Goal: Task Accomplishment & Management: Complete application form

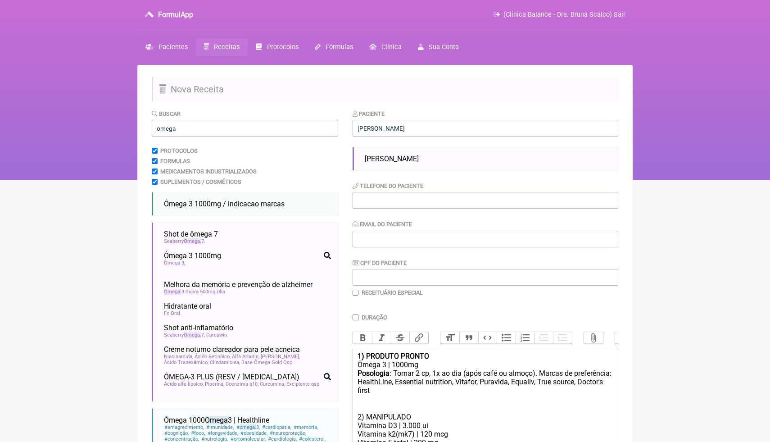
scroll to position [96, 0]
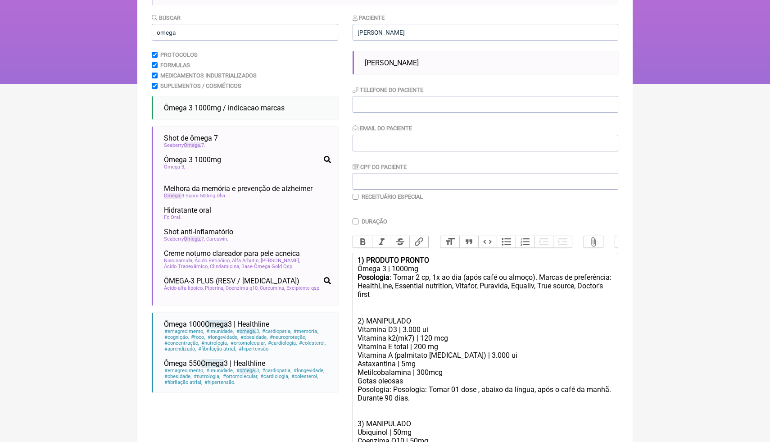
click at [477, 361] on div "Astaxantina | 5mg" at bounding box center [485, 363] width 256 height 9
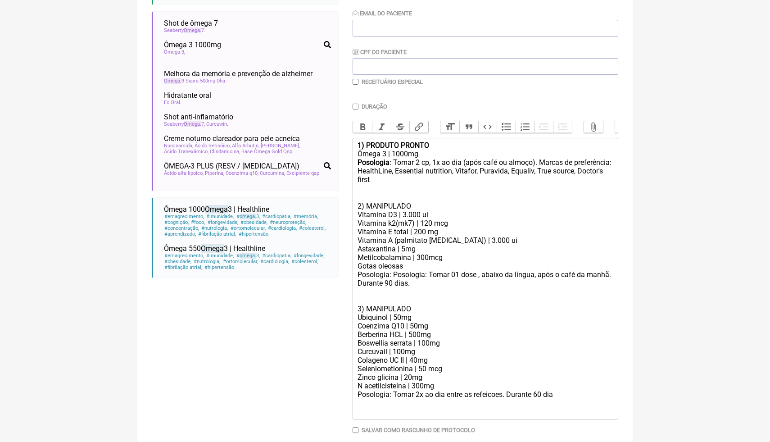
scroll to position [222, 0]
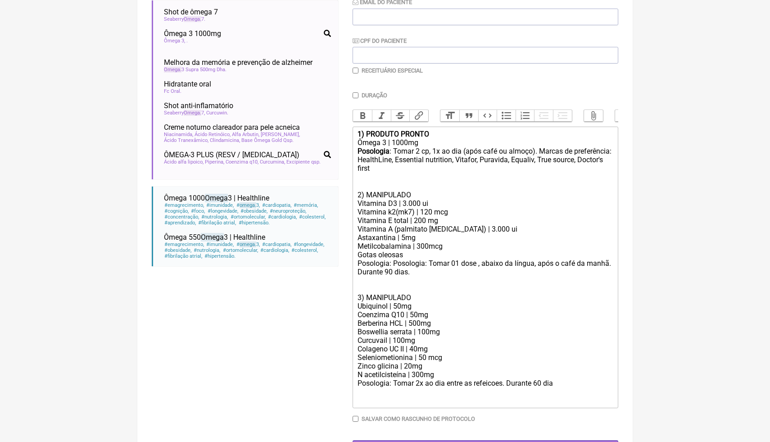
click at [406, 203] on div "Vitamina D3 | 3.000 ui" at bounding box center [485, 203] width 256 height 9
drag, startPoint x: 423, startPoint y: 193, endPoint x: 358, endPoint y: 191, distance: 64.4
click at [358, 191] on div "2) MANIPULADO" at bounding box center [485, 194] width 256 height 9
click at [362, 116] on button "Bold" at bounding box center [362, 116] width 19 height 12
drag, startPoint x: 415, startPoint y: 296, endPoint x: 352, endPoint y: 295, distance: 62.1
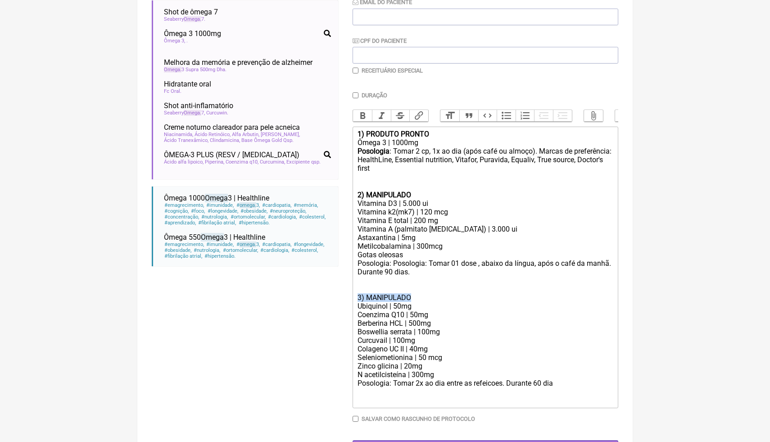
click at [352, 295] on trix-editor "1) PRODUTO PRONTO Ômega 3 | 1000mg Posologia : Tomar 2 cp, 1x ao dia (após café…" at bounding box center [485, 266] width 266 height 281
click at [364, 116] on button "Bold" at bounding box center [362, 116] width 19 height 12
click at [425, 290] on div "Posologia: Posologia: Tomar 01 dose , abaixo da língua, após o café da manhã. D…" at bounding box center [485, 276] width 256 height 34
click at [488, 228] on div "Vitamina A (palmitato [MEDICAL_DATA]) | 3.000 ui" at bounding box center [485, 229] width 256 height 9
click at [490, 235] on div "Astaxantina | 5mg" at bounding box center [485, 237] width 256 height 9
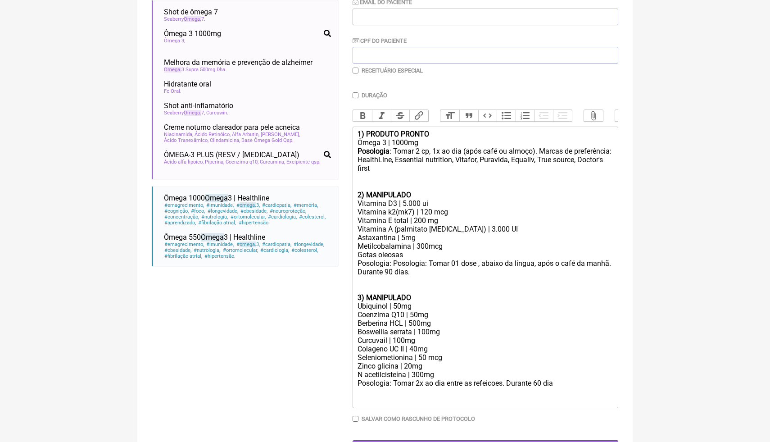
click at [429, 246] on div "Metilcobalamina | 300mcg" at bounding box center [485, 246] width 256 height 9
click at [570, 388] on div at bounding box center [485, 395] width 256 height 17
paste trix-editor "<lor><ipsumd>1) SITAMET CONSEC</adipis></eli><sed>Doeiu 0 | 3896te</inc><utl><e…"
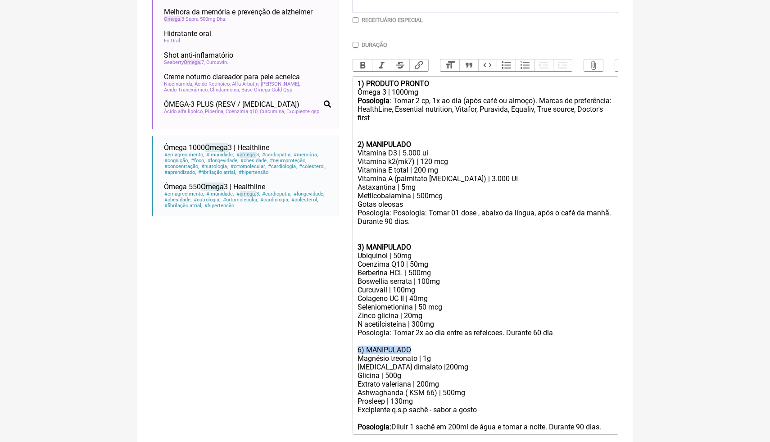
drag, startPoint x: 416, startPoint y: 351, endPoint x: 356, endPoint y: 348, distance: 59.9
click at [356, 348] on trix-editor "1) PRODUTO PRONTO Ômega 3 | 1000mg Posologia : Tomar 2 cp, 1x ao dia (após café…" at bounding box center [485, 255] width 266 height 358
click at [361, 64] on button "Bold" at bounding box center [362, 65] width 19 height 12
click at [455, 304] on div "Seleniometionina | 50 mcg" at bounding box center [485, 306] width 256 height 9
drag, startPoint x: 447, startPoint y: 384, endPoint x: 360, endPoint y: 385, distance: 86.9
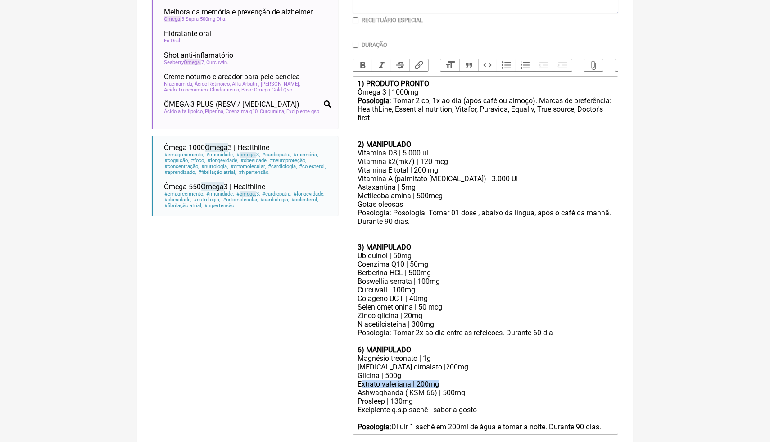
click at [360, 385] on div "Extrato valeriana | 200mg" at bounding box center [485, 383] width 256 height 9
click at [395, 384] on div "EGlutamina 1g" at bounding box center [485, 383] width 256 height 9
click at [361, 383] on div "EGlutamina | 1g" at bounding box center [485, 383] width 256 height 9
click at [427, 367] on div "[MEDICAL_DATA] dimalato |200mg" at bounding box center [485, 366] width 256 height 9
drag, startPoint x: 417, startPoint y: 402, endPoint x: 357, endPoint y: 401, distance: 59.9
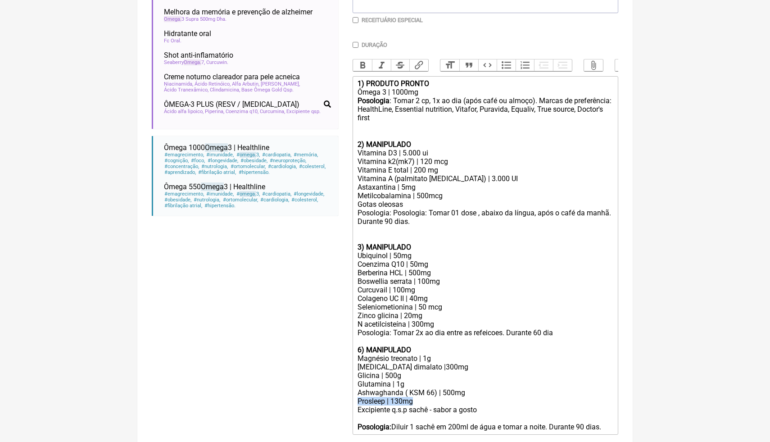
click at [357, 401] on trix-editor "1) PRODUTO PRONTO Ômega 3 | 1000mg Posologia : Tomar 2 cp, 1x ao dia (após café…" at bounding box center [485, 255] width 266 height 358
click at [420, 334] on div "Posologia: Tomar 2x ao dia entre as refeicoes. Durante 60 dia" at bounding box center [485, 332] width 256 height 9
drag, startPoint x: 504, startPoint y: 333, endPoint x: 447, endPoint y: 334, distance: 57.6
click at [447, 334] on div "Posologia: Tomar 1x ao dia entre as refeicoes. Durante 60 dia" at bounding box center [485, 332] width 256 height 9
click at [546, 332] on div "Posologia: Tomar 1x ao dia com a refeicao. Durante 60 dia" at bounding box center [485, 332] width 256 height 9
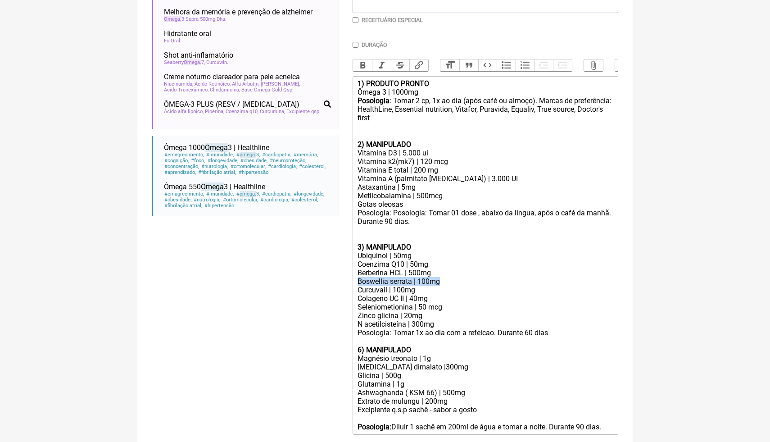
drag, startPoint x: 445, startPoint y: 282, endPoint x: 359, endPoint y: 280, distance: 86.5
click at [359, 280] on div "Boswellia serrata | 100mg" at bounding box center [485, 281] width 256 height 9
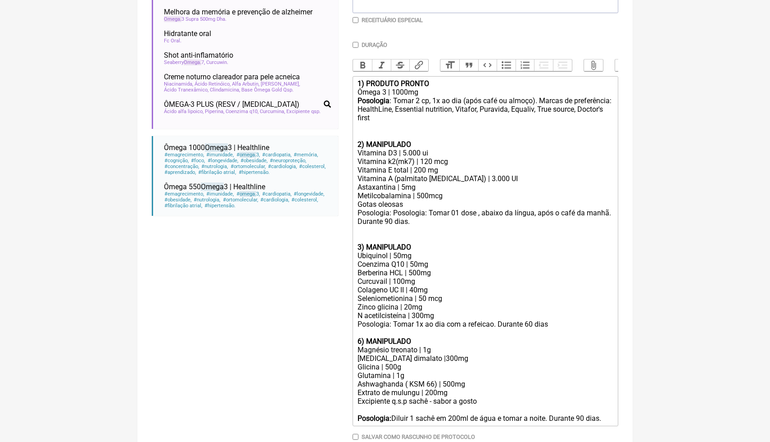
click at [399, 255] on div "Ubiquinol | 50mg" at bounding box center [485, 255] width 256 height 9
click at [416, 266] on div "Coenzima Q10 | 50mg" at bounding box center [485, 264] width 256 height 9
drag, startPoint x: 425, startPoint y: 304, endPoint x: 354, endPoint y: 288, distance: 73.0
click at [354, 288] on trix-editor "1) PRODUTO PRONTO Ômega 3 | 1000mg Posologia : Tomar 2 cp, 1x ao dia (após café…" at bounding box center [485, 251] width 266 height 350
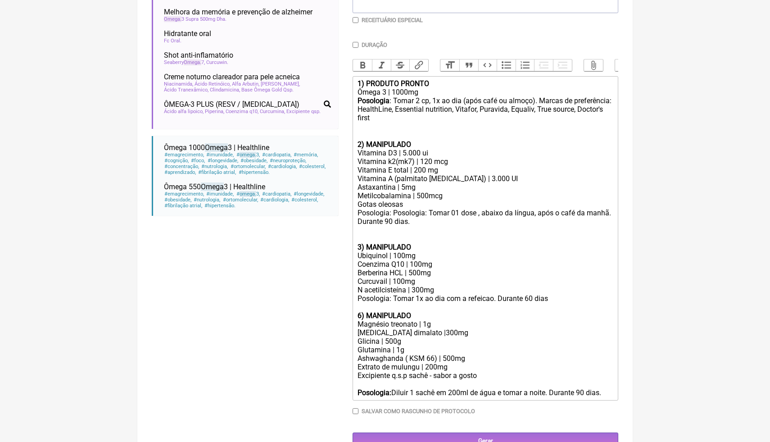
click at [440, 288] on div "N acetilcisteína | 300mg" at bounding box center [485, 289] width 256 height 9
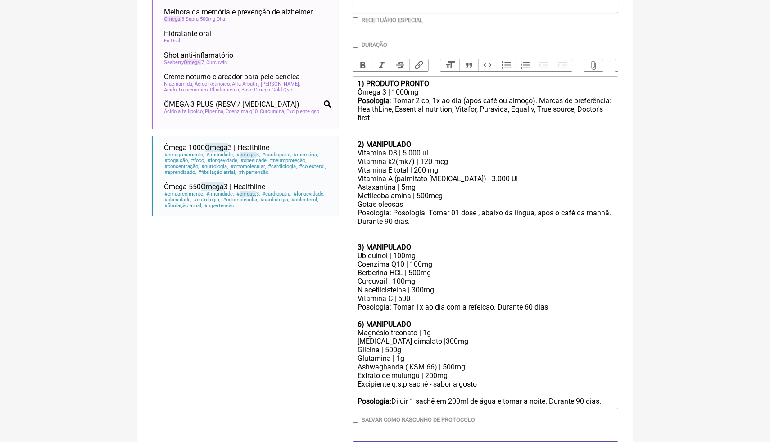
type trix-editor "<lor><ipsumd>5) SITAMET CONSEC</adipis></eli><sed>Doeiu 6 | 6554te</inc><utl><e…"
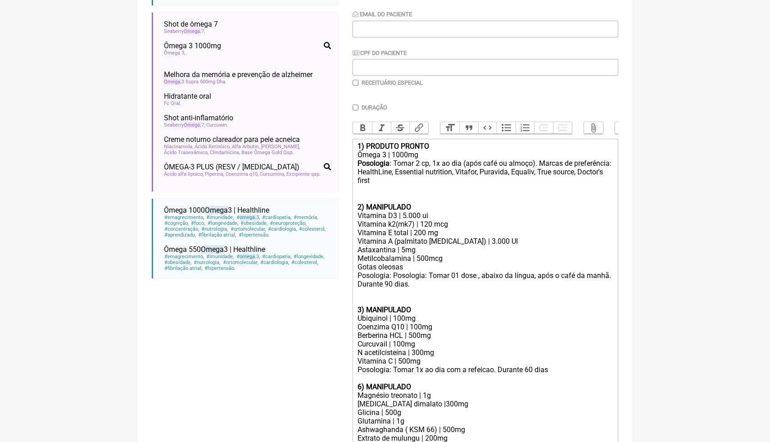
scroll to position [200, 0]
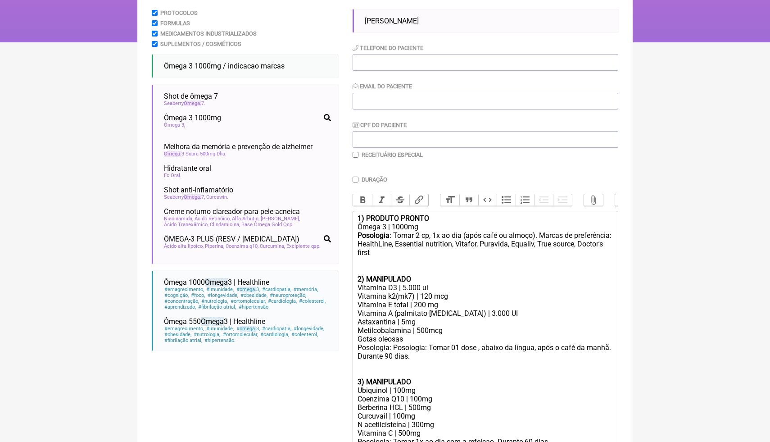
scroll to position [110, 0]
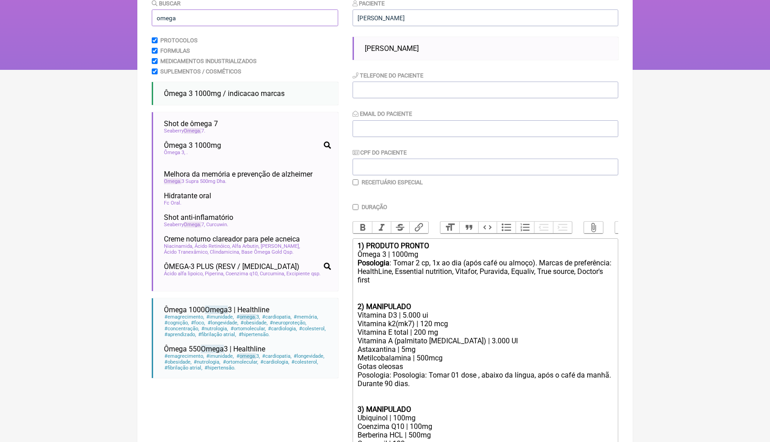
drag, startPoint x: 197, startPoint y: 14, endPoint x: 145, endPoint y: 9, distance: 52.0
click at [145, 10] on main "Nova Receita Buscar omega Protocolos Formulas Medicamentos Industrializados Sup…" at bounding box center [384, 294] width 495 height 679
click at [178, 19] on input "omega" at bounding box center [245, 17] width 186 height 17
drag, startPoint x: 178, startPoint y: 19, endPoint x: 152, endPoint y: 17, distance: 26.7
click at [152, 18] on input "omega" at bounding box center [245, 17] width 186 height 17
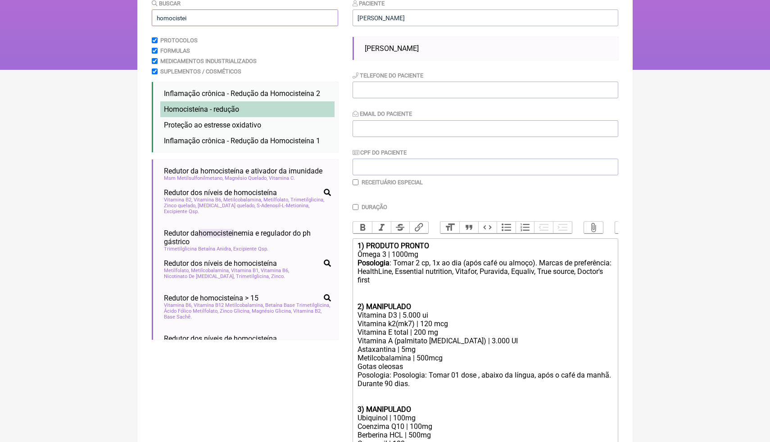
type input "homocistei"
click at [222, 107] on span "Homocisteína - redução" at bounding box center [201, 109] width 75 height 9
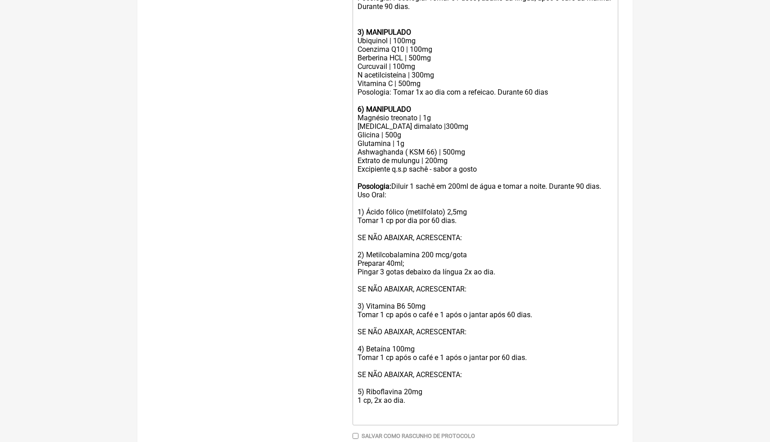
scroll to position [488, 0]
click at [415, 196] on div "Uso Oral: 1) Ácido fólico (metilfolato) 2,5mg Tomar 1 cp por dia por 60 dias. S…" at bounding box center [485, 304] width 256 height 231
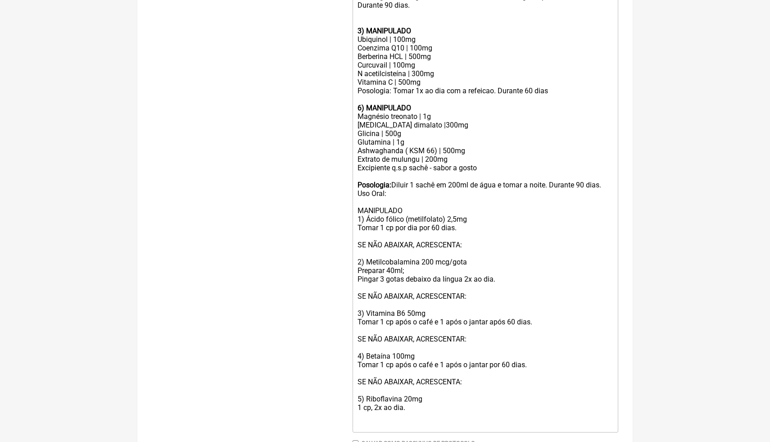
click at [356, 212] on trix-editor "1) PRODUTO PRONTO Ômega 3 | 1000mg Posologia : Tomar 2 cp, 1x ao dia (após café…" at bounding box center [485, 146] width 266 height 572
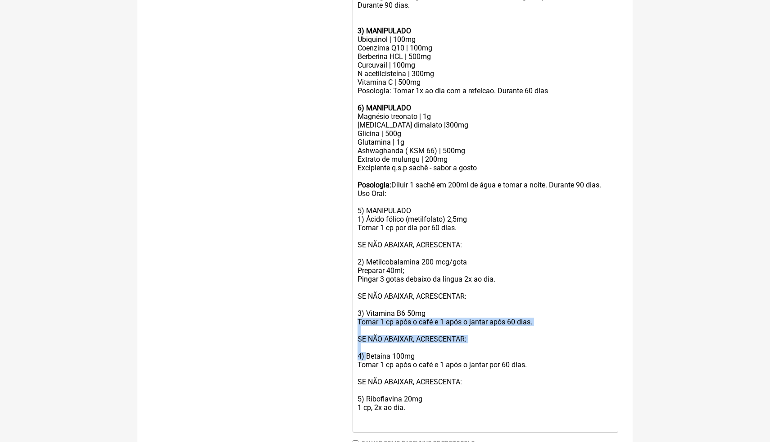
drag, startPoint x: 367, startPoint y: 357, endPoint x: 349, endPoint y: 324, distance: 37.5
click at [349, 324] on form "Buscar homocistei Protocolos Formulas Medicamentos Industrializados Suplementos…" at bounding box center [385, 51] width 466 height 860
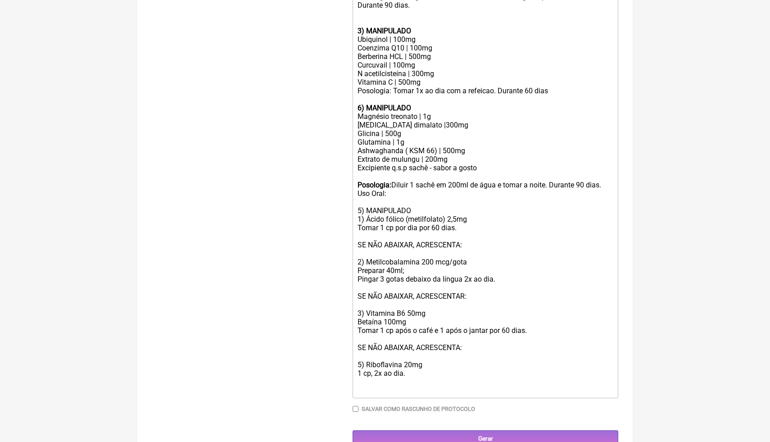
click at [368, 310] on div "Uso Oral: 5) MANIPULADO 1) Ácido fólico (metilfolato) 2,5mg Tomar 1 cp por dia …" at bounding box center [485, 291] width 256 height 205
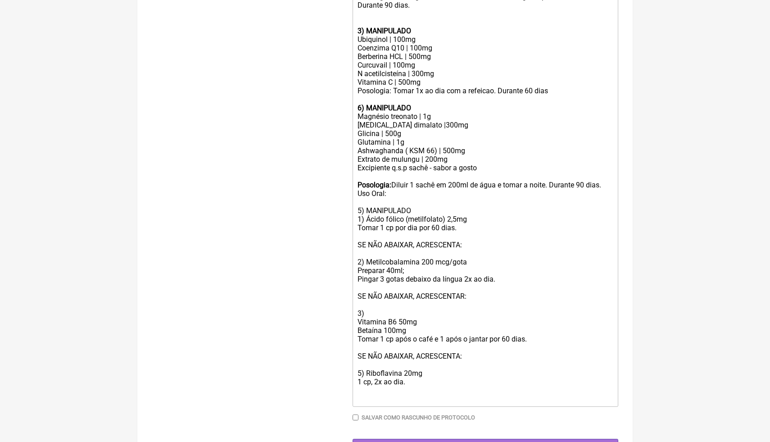
click at [434, 355] on div "Uso Oral: 5) MANIPULADO 1) Ácido fólico (metilfolato) 2,5mg Tomar 1 cp por dia …" at bounding box center [485, 296] width 256 height 214
click at [397, 321] on div "Uso Oral: 5) MANIPULADO 1) Ácido fólico (metilfolato) 2,5mg Tomar 1 cp por dia …" at bounding box center [485, 296] width 256 height 214
click at [383, 329] on div "Uso Oral: 5) MANIPULADO 1) Ácido fólico (metilfolato) 2,5mg Tomar 1 cp por dia …" at bounding box center [485, 296] width 256 height 214
click at [397, 357] on div "Uso Oral: 5) MANIPULADO 1) Ácido fólico (metilfolato) 2,5mg Tomar 1 cp por dia …" at bounding box center [485, 296] width 256 height 214
click at [422, 347] on div "Uso Oral: 5) MANIPULADO 1) Ácido fólico (metilfolato) 2,5mg Tomar 1 cp por dia …" at bounding box center [485, 296] width 256 height 214
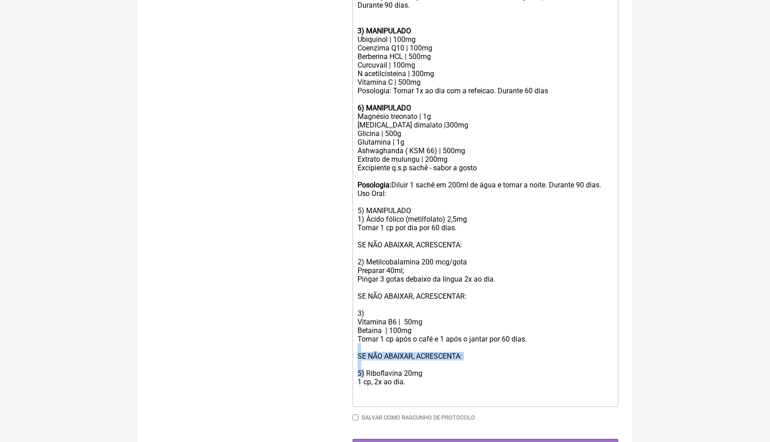
drag, startPoint x: 364, startPoint y: 375, endPoint x: 350, endPoint y: 349, distance: 29.6
click at [350, 349] on form "Buscar homocistei Protocolos Formulas Medicamentos Industrializados Suplementos…" at bounding box center [385, 38] width 466 height 835
drag, startPoint x: 425, startPoint y: 376, endPoint x: 367, endPoint y: 370, distance: 58.3
click at [367, 370] on div "Uso Oral: 5) MANIPULADO 1) Ácido fólico (metilfolato) 2,5mg Tomar 1 cp por dia …" at bounding box center [485, 296] width 256 height 214
copy div "Riboflavina 20mg"
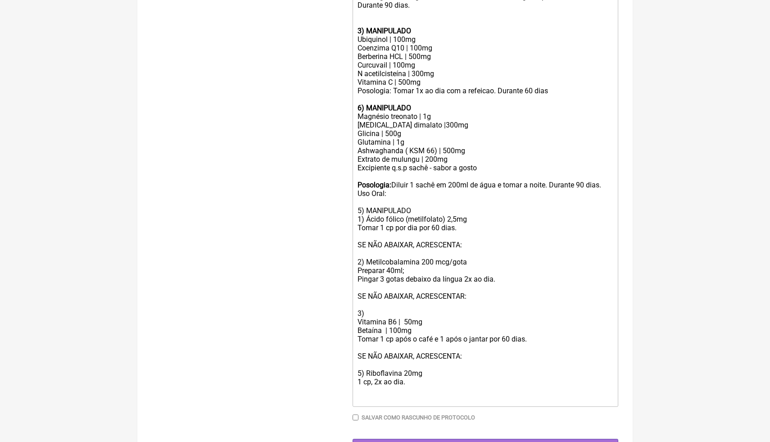
click at [420, 332] on div "Uso Oral: 5) MANIPULADO 1) Ácido fólico (metilfolato) 2,5mg Tomar 1 cp por dia …" at bounding box center [485, 296] width 256 height 214
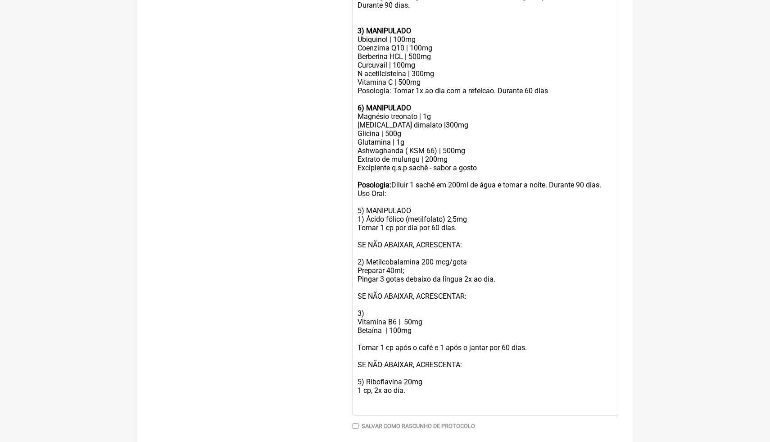
paste trix-editor "Riboflavina 20mg"
click at [397, 338] on div "Uso Oral: 5) MANIPULADO 1) Ácido fólico (metilfolato) 2,5mg Tomar 1 cp por dia …" at bounding box center [485, 300] width 256 height 222
drag, startPoint x: 415, startPoint y: 393, endPoint x: 352, endPoint y: 362, distance: 69.7
click at [352, 362] on trix-editor "1) PRODUTO PRONTO Ômega 3 | 1000mg Posologia : Tomar 2 cp, 1x ao dia (após café…" at bounding box center [485, 137] width 266 height 555
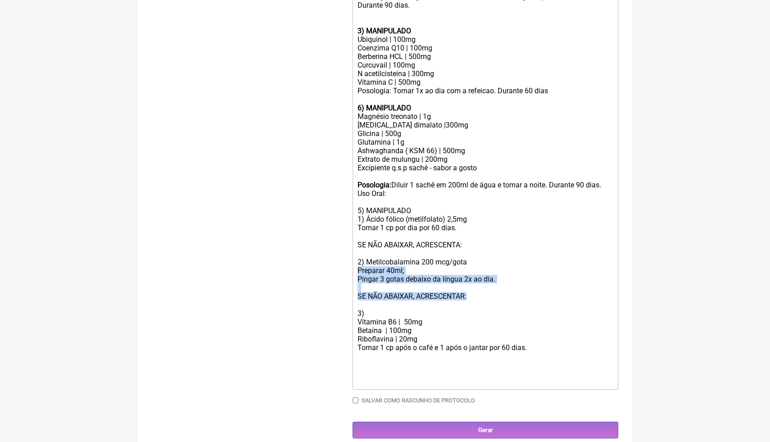
drag, startPoint x: 488, startPoint y: 297, endPoint x: 359, endPoint y: 266, distance: 132.0
click at [359, 266] on div "Uso Oral: 5) MANIPULADO 1) Ácido fólico (metilfolato) 2,5mg Tomar 1 cp por dia …" at bounding box center [485, 287] width 256 height 197
click at [361, 271] on div "Uso Oral: 5) MANIPULADO 1) Ácido fólico (metilfolato) 2,5mg Tomar 1 cp por dia …" at bounding box center [485, 287] width 256 height 197
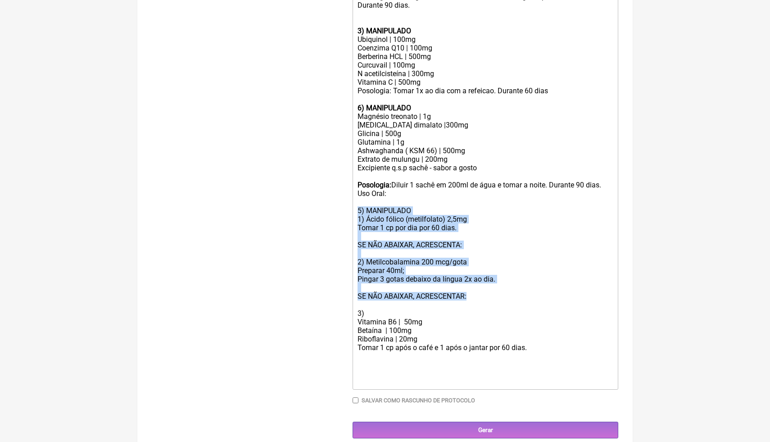
drag, startPoint x: 473, startPoint y: 298, endPoint x: 350, endPoint y: 211, distance: 151.4
click at [350, 211] on form "Buscar homocistei Protocolos Formulas Medicamentos Industrializados Suplementos…" at bounding box center [385, 29] width 466 height 817
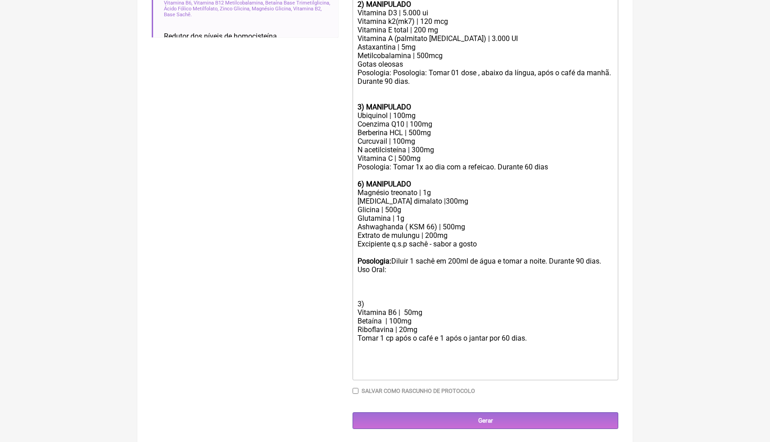
scroll to position [404, 0]
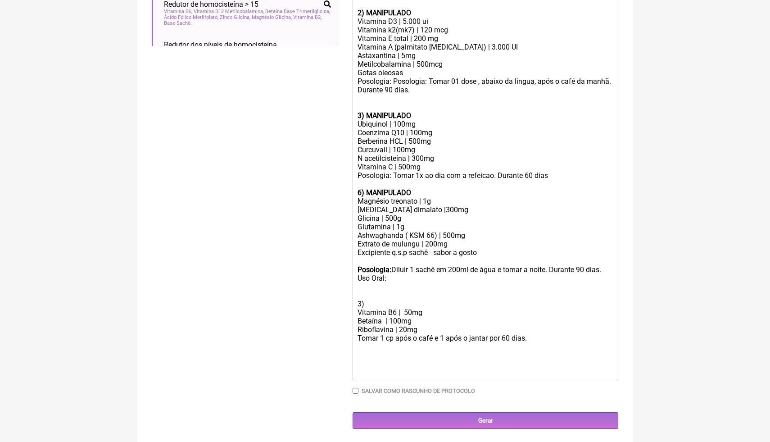
click at [371, 303] on div "Uso Oral: 3) Vitamina B6 | 50mg Betaína | 100mg Riboflavina | 20mg Tomar 1 cp a…" at bounding box center [485, 325] width 256 height 103
click at [483, 293] on div "Uso Oral: 3) MANIPULADO Vitamina B6 | 50mg Betaína | 100mg Riboflavina | 20mg T…" at bounding box center [485, 325] width 256 height 103
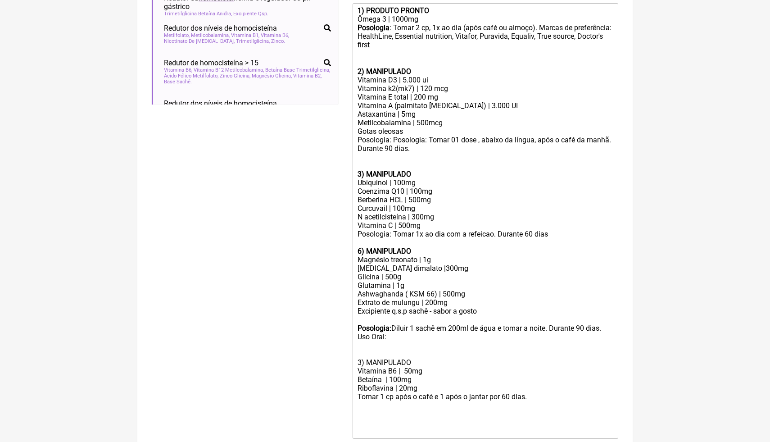
scroll to position [332, 0]
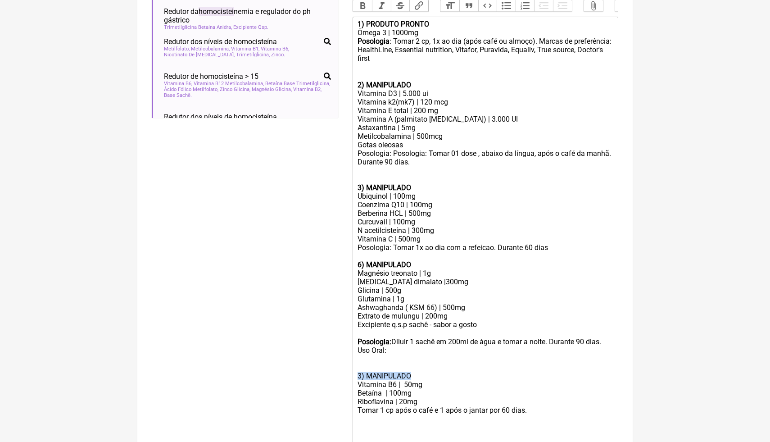
drag, startPoint x: 416, startPoint y: 377, endPoint x: 346, endPoint y: 375, distance: 70.7
click at [346, 376] on form "Buscar homocistei Protocolos Formulas Medicamentos Industrializados Suplementos…" at bounding box center [385, 138] width 466 height 723
click at [364, 9] on button "Bold" at bounding box center [362, 6] width 19 height 12
click at [427, 232] on div "N acetilcisteína | 300mg Vitamina C | 500mg" at bounding box center [485, 234] width 256 height 17
click at [450, 235] on div "N acetilcisteína | 300mg Vitamina C | 500mg" at bounding box center [485, 234] width 256 height 17
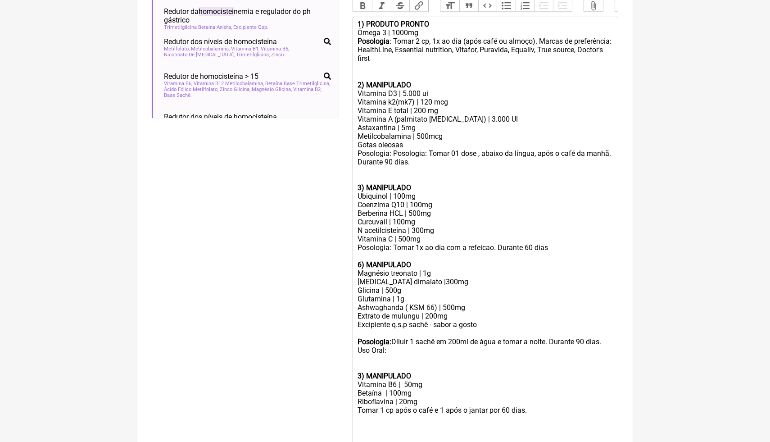
click at [424, 262] on div "6) MANIPULADO" at bounding box center [485, 260] width 256 height 17
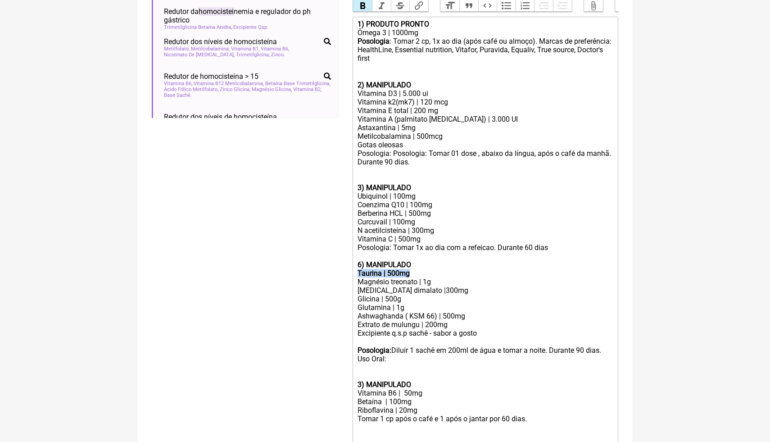
drag, startPoint x: 417, startPoint y: 272, endPoint x: 350, endPoint y: 274, distance: 66.7
click at [350, 274] on form "Buscar homocistei Protocolos Formulas Medicamentos Industrializados Suplementos…" at bounding box center [385, 143] width 466 height 732
click at [360, 5] on button "Bold" at bounding box center [362, 6] width 19 height 12
drag, startPoint x: 394, startPoint y: 359, endPoint x: 354, endPoint y: 357, distance: 40.6
click at [354, 357] on trix-editor "1) PRODUTO PRONTO Ômega 3 | 1000mg Posologia : Tomar 2 cp, 1x ao dia (após café…" at bounding box center [485, 239] width 266 height 444
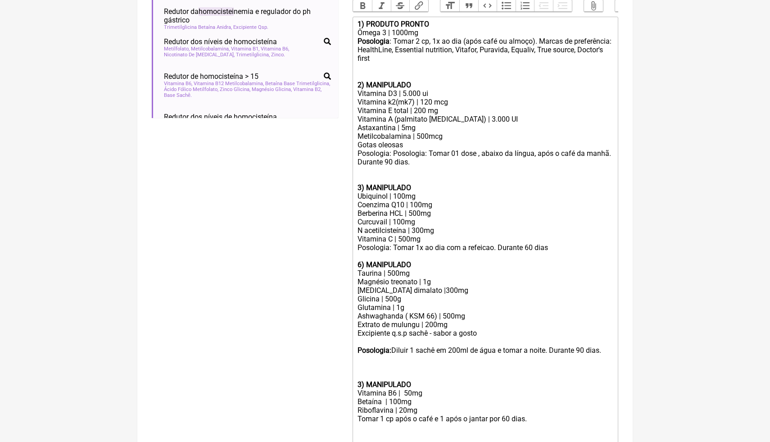
click at [484, 362] on div "3) MANIPULADO Vitamina B6 | 50mg Betaína | 100mg Riboflavina | 20mg Tomar 1 cp …" at bounding box center [485, 405] width 256 height 103
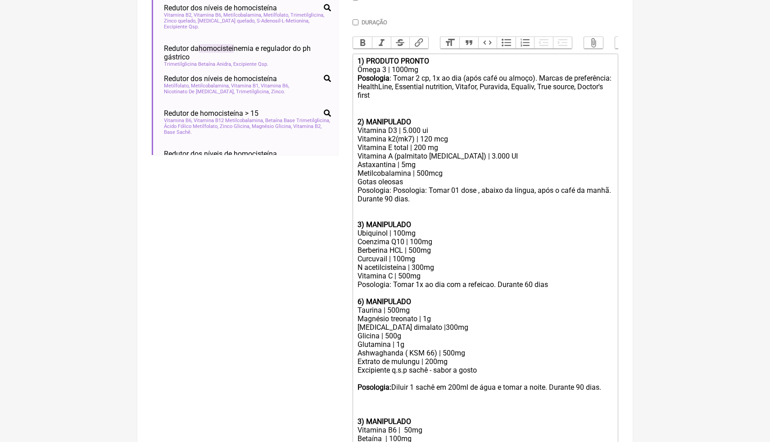
scroll to position [274, 0]
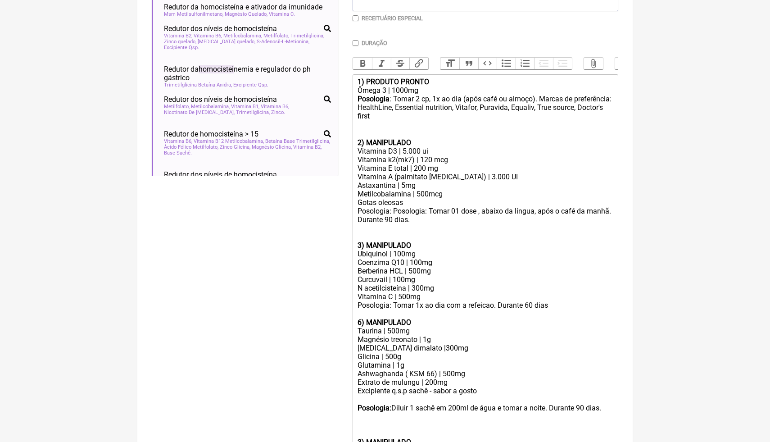
click at [336, 160] on ul "Redutor da homocisteína e ativador da imunidade homocistei nemia homocisteína e…" at bounding box center [245, 85] width 186 height 180
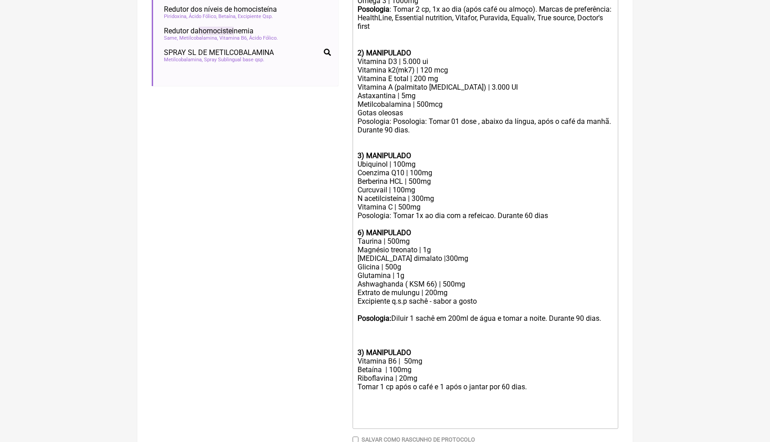
scroll to position [364, 0]
drag, startPoint x: 413, startPoint y: 361, endPoint x: 404, endPoint y: 359, distance: 8.8
click at [404, 359] on div "3) MANIPULADO Vitamina B6 | 50mg Betaína | 100mg Riboflavina | 20mg Tomar 1 cp …" at bounding box center [485, 373] width 256 height 103
click at [443, 369] on div "3) MANIPULADO Vitamina B6 | 30mg Betaína | 100mg Riboflavina | 20mg Tomar 1 cp …" at bounding box center [485, 373] width 256 height 103
click at [423, 379] on div "3) MANIPULADO Vitamina B6 | 30mg Betaína | 100mg Riboflavina | 20mg Tomar 1 cp …" at bounding box center [485, 373] width 256 height 103
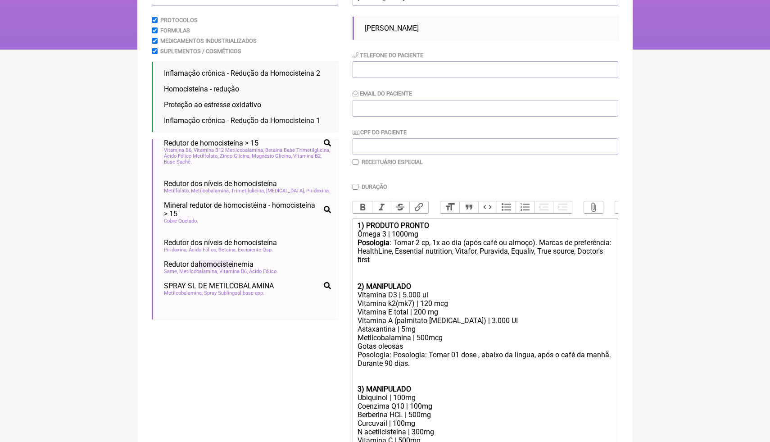
scroll to position [130, 0]
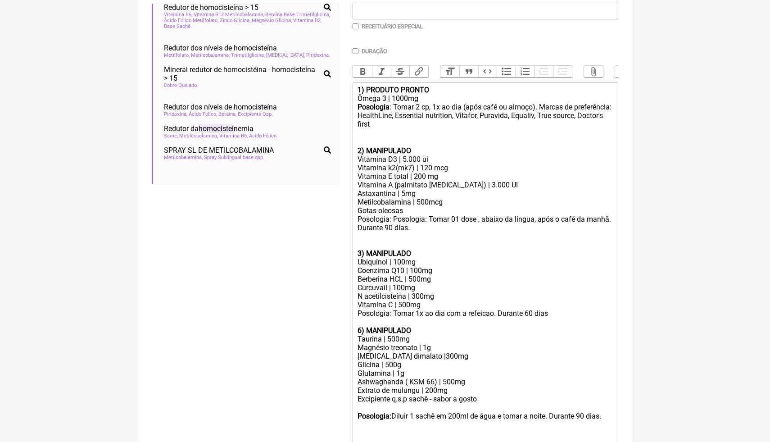
scroll to position [268, 0]
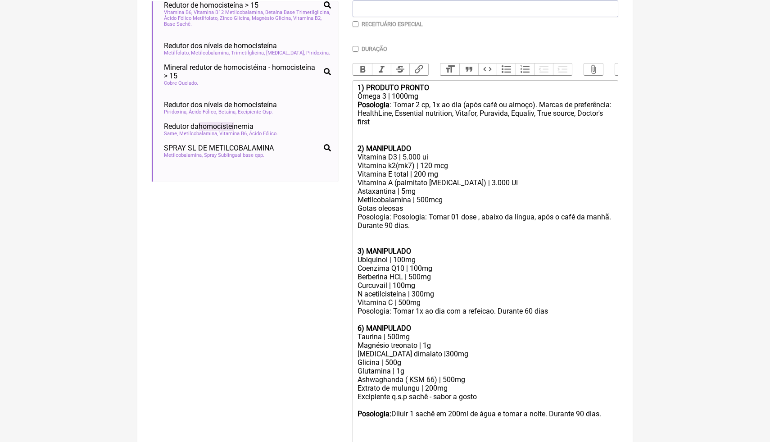
click at [420, 281] on div "Curcuvail | 100mg" at bounding box center [485, 285] width 256 height 9
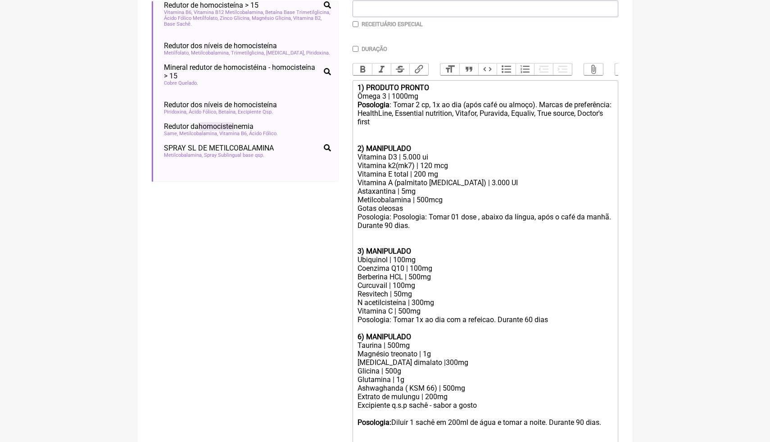
click at [362, 338] on strong "6) MANIPULADO" at bounding box center [384, 336] width 54 height 9
drag, startPoint x: 360, startPoint y: 335, endPoint x: 355, endPoint y: 334, distance: 5.4
click at [355, 334] on trix-editor "1) PRODUTO PRONTO Ômega 3 | 1000mg Posologia : Tomar 2 cp, 1x ao dia (após café…" at bounding box center [485, 306] width 266 height 452
click at [366, 68] on button "Bold" at bounding box center [362, 69] width 19 height 12
click at [449, 365] on trix-editor "1) PRODUTO PRONTO Ômega 3 | 1000mg Posologia : Tomar 2 cp, 1x ao dia (após café…" at bounding box center [485, 306] width 266 height 452
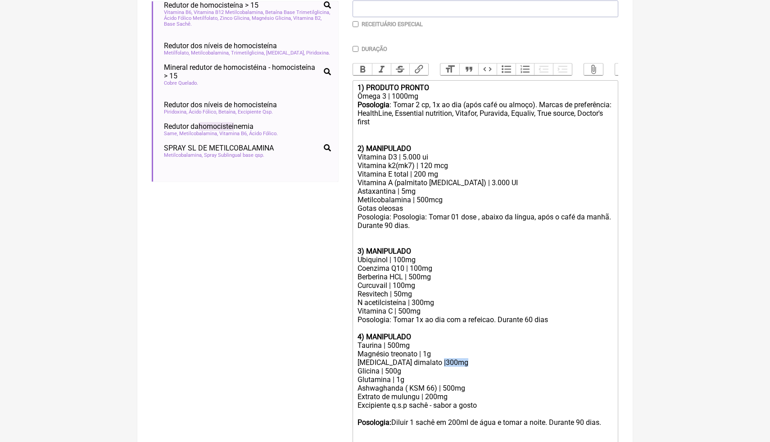
type trix-editor "<lor><ipsumd>6) SITAMET CONSEC</adipis></eli><sed>Doeiu 8 | 1487te</inc><utl><e…"
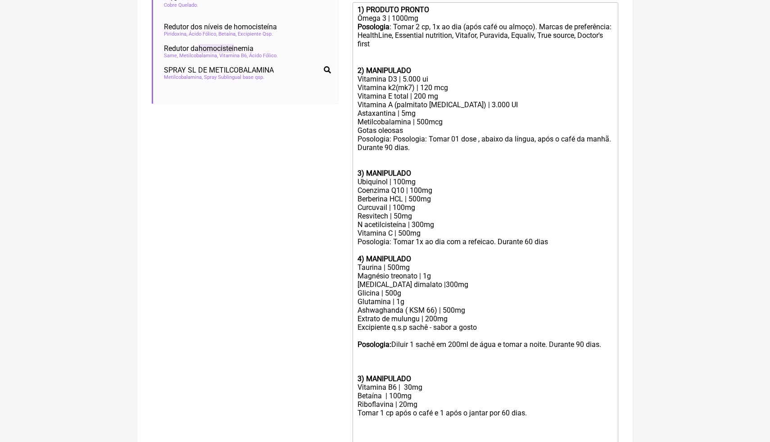
scroll to position [355, 0]
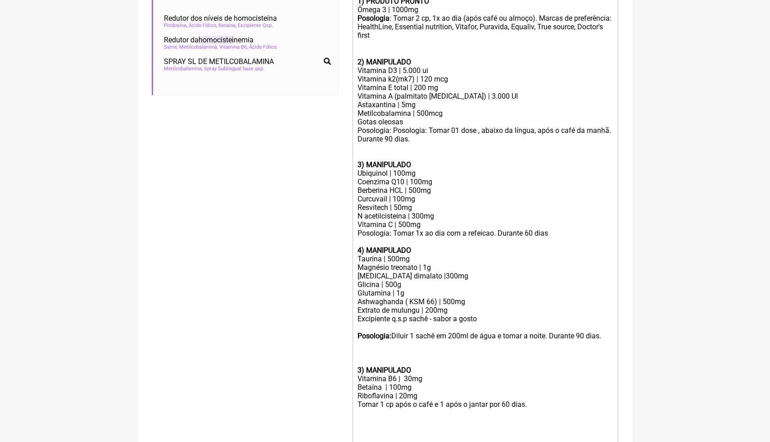
click at [268, 176] on div "Buscar homocistei Protocolos Formulas Medicamentos Industrializados Suplementos…" at bounding box center [245, 124] width 186 height 740
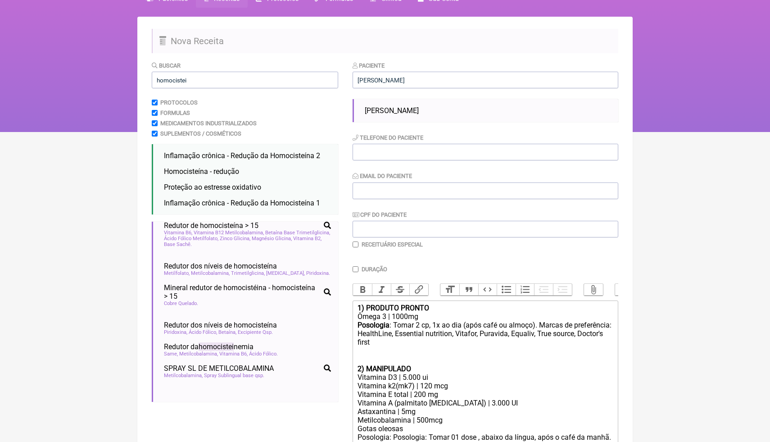
scroll to position [31, 0]
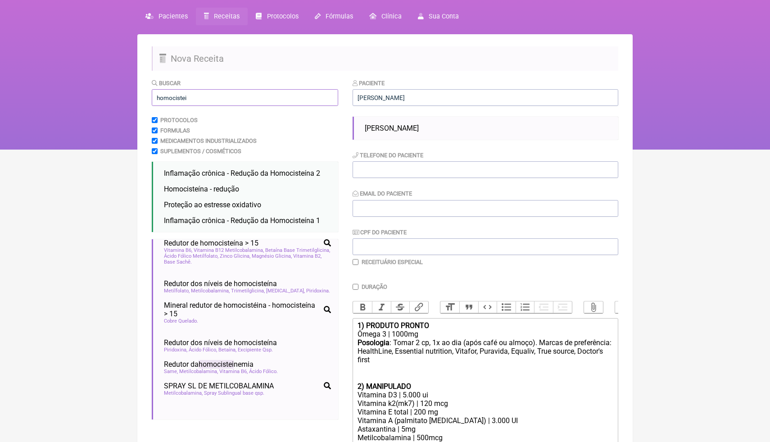
drag, startPoint x: 205, startPoint y: 97, endPoint x: 146, endPoint y: 92, distance: 59.7
click at [146, 93] on main "Nova Receita Buscar homocistei Protocolos Formulas Medicamentos Industrializado…" at bounding box center [384, 433] width 495 height 799
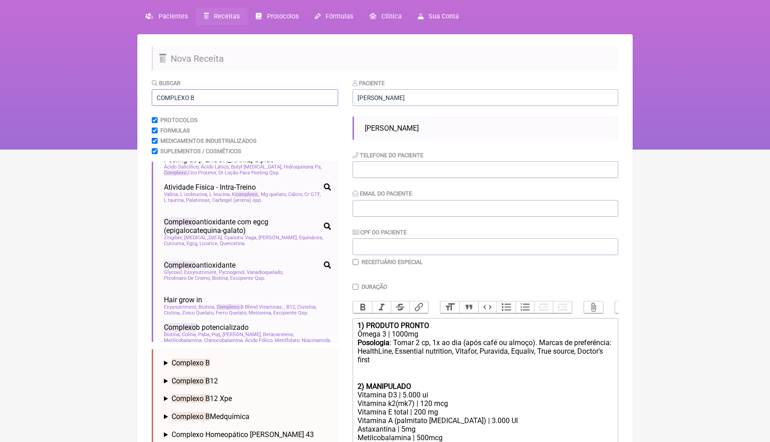
scroll to position [121, 0]
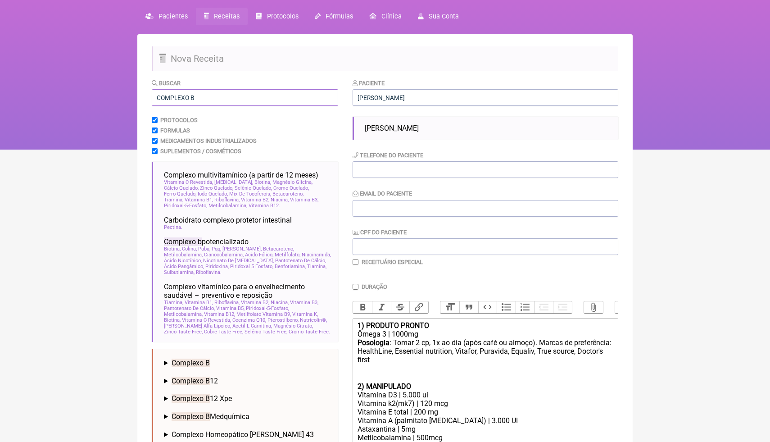
type input "COMPLEXO B"
click at [185, 368] on div "Complexo B Comprimido Revestido | 5.45 MG" at bounding box center [247, 361] width 174 height 18
click at [674, 149] on html "FormulApp (Clínica Balance - Dra. Bruna Scalco) Sair [GEOGRAPHIC_DATA] Receitas…" at bounding box center [385, 59] width 770 height 180
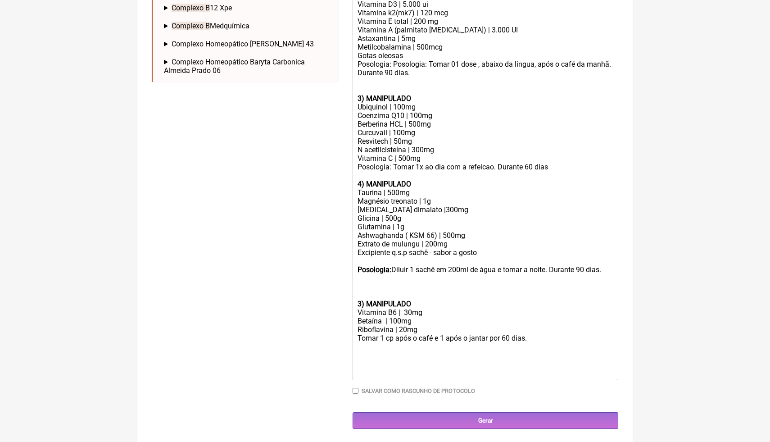
scroll to position [421, 0]
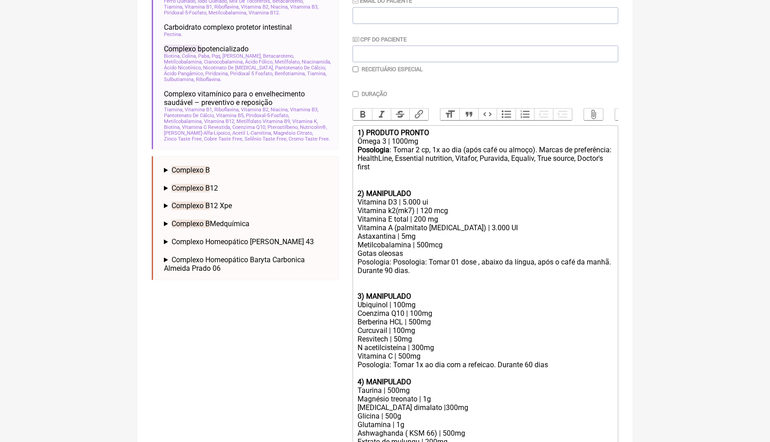
scroll to position [223, 0]
click at [179, 170] on span "Complexo B" at bounding box center [191, 170] width 38 height 9
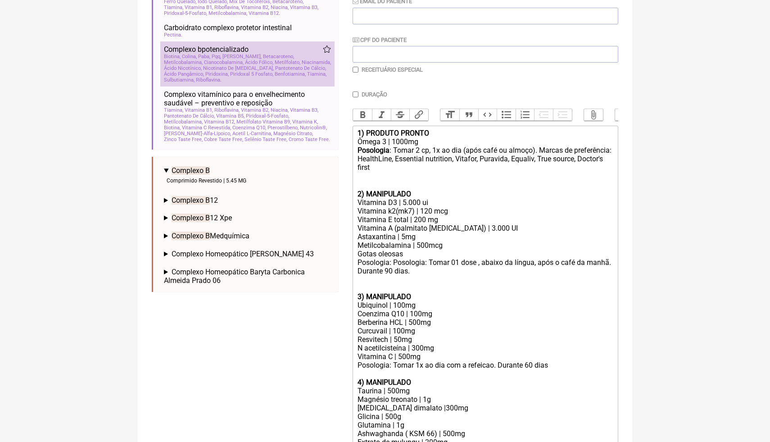
click at [202, 65] on span "Ácido Nicotínico" at bounding box center [183, 68] width 38 height 6
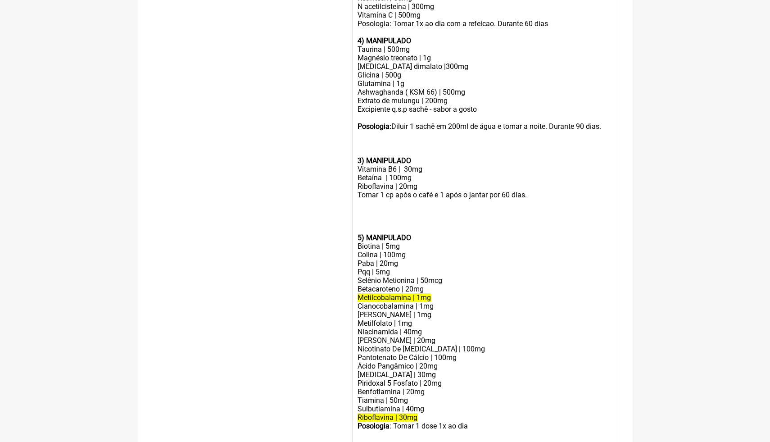
scroll to position [565, 0]
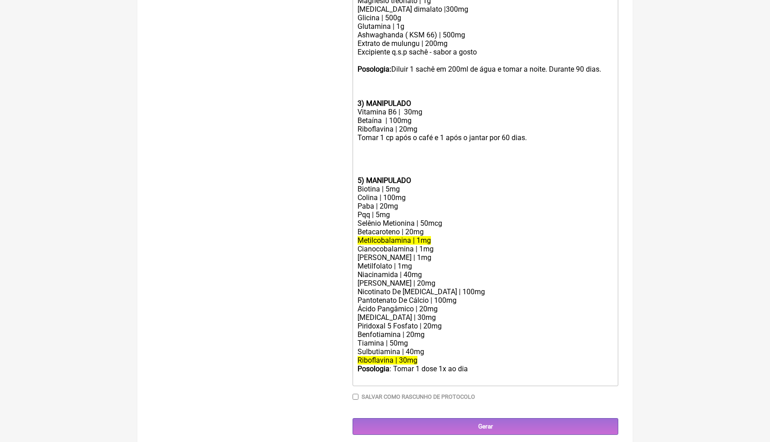
scroll to position [626, 0]
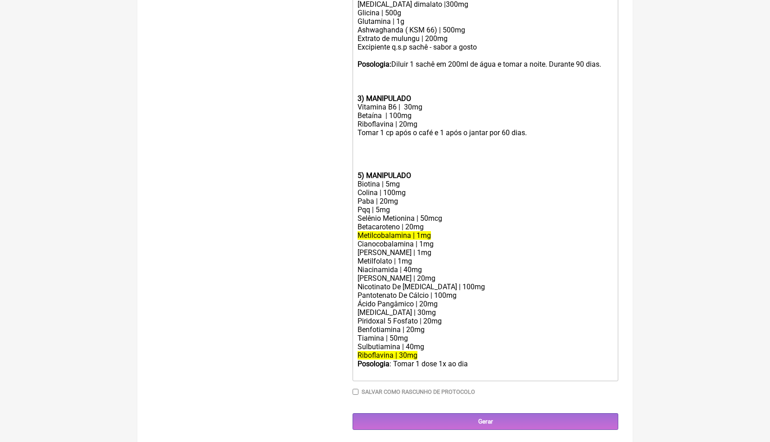
click at [424, 123] on div "3) MANIPULADO Vitamina B6 | 30mg Betaína | 100mg Riboflavina | 20mg Tomar 1 cp …" at bounding box center [485, 119] width 256 height 103
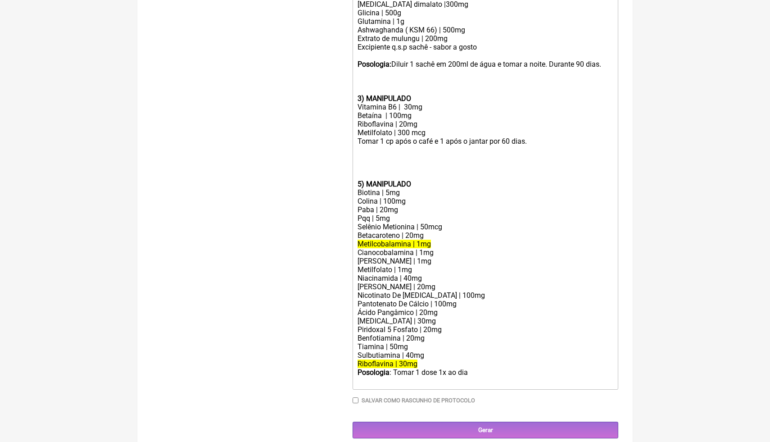
click at [446, 329] on div "Piridoxal 5 Fosfato | 20mg" at bounding box center [485, 329] width 256 height 9
drag, startPoint x: 397, startPoint y: 106, endPoint x: 358, endPoint y: 108, distance: 38.7
click at [358, 108] on div "3) MANIPULADO Vitamina B6 | 30mg Betaína | 100mg Riboflavina | 20mg Metilfolato…" at bounding box center [485, 123] width 256 height 111
drag, startPoint x: 386, startPoint y: 108, endPoint x: 379, endPoint y: 108, distance: 6.8
click at [379, 108] on div "3) MANIPULADO P5P | 30mg Betaína | 100mg Riboflavina | 20mg Metilfolato | 300 m…" at bounding box center [485, 123] width 256 height 111
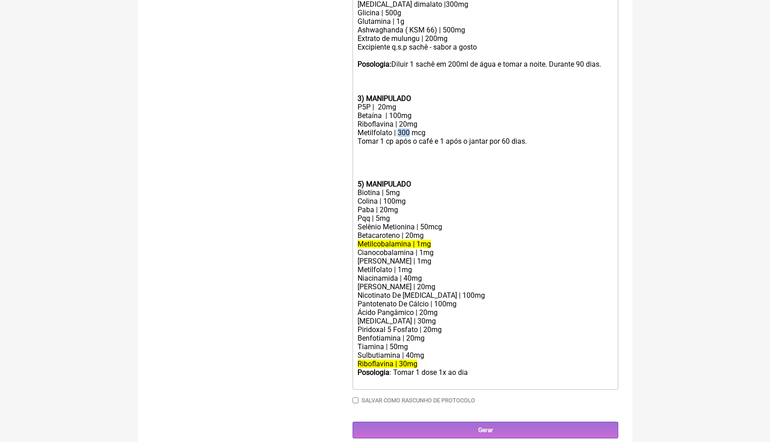
drag, startPoint x: 411, startPoint y: 132, endPoint x: 398, endPoint y: 131, distance: 12.2
click at [398, 131] on div "3) MANIPULADO P5P | 20mg Betaína | 100mg Riboflavina | 20mg Metilfolato | 300 m…" at bounding box center [485, 123] width 256 height 111
click at [433, 132] on div "3) MANIPULADO P5P | 20mg Betaína | 100mg Riboflavina | 20mg Metilfolato | 150 m…" at bounding box center [485, 123] width 256 height 111
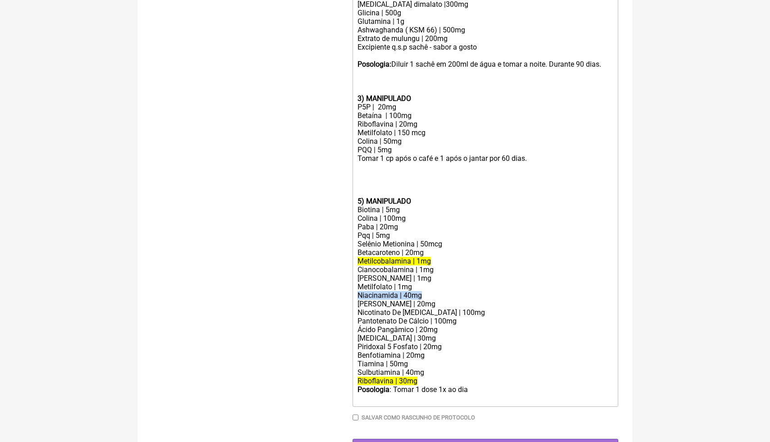
drag, startPoint x: 429, startPoint y: 295, endPoint x: 355, endPoint y: 296, distance: 74.3
click at [355, 296] on trix-editor "1) PRODUTO PRONTO Ômega 3 | 1000mg Posologia : Tomar 2 cp, 1x ao dia (após café…" at bounding box center [485, 64] width 266 height 684
copy div "Niacinamida | 40mg"
click at [398, 151] on div "3) MANIPULADO P5P | 20mg Betaína | 100mg Riboflavina | 20mg Metilfolato | 150 m…" at bounding box center [485, 132] width 256 height 128
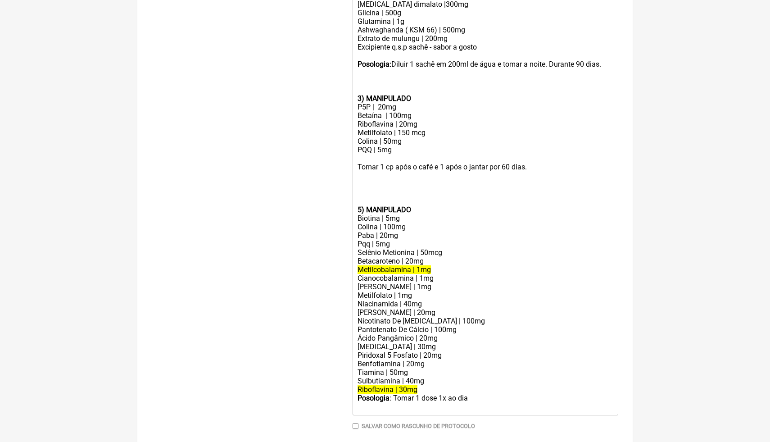
paste trix-editor "Niacinamida | 40mg"
click at [397, 157] on div "3) MANIPULADO P5P | 20mg Betaína | 100mg Riboflavina | 20mg Metilfolato | 150 m…" at bounding box center [485, 136] width 256 height 137
click at [434, 156] on div "3) MANIPULADO P5P | 20mg Betaína | 100mg Riboflavina | 20mg Metilfolato | 150 m…" at bounding box center [485, 136] width 256 height 137
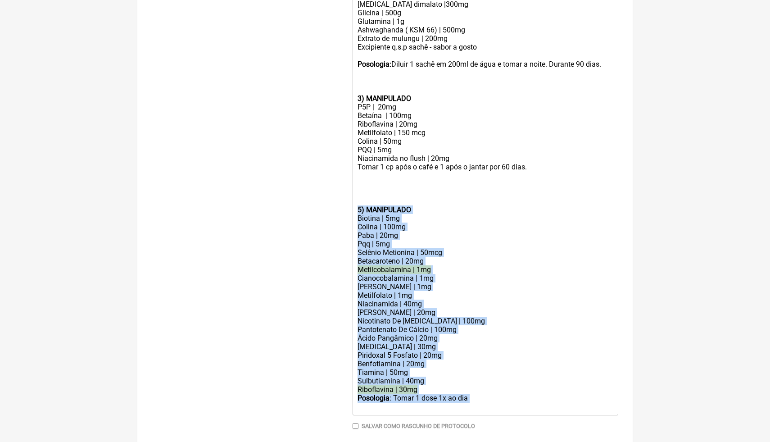
drag, startPoint x: 476, startPoint y: 398, endPoint x: 355, endPoint y: 212, distance: 222.5
click at [355, 210] on trix-editor "1) PRODUTO PRONTO Ômega 3 | 1000mg Posologia : Tomar 2 cp, 1x ao dia (após café…" at bounding box center [485, 68] width 266 height 693
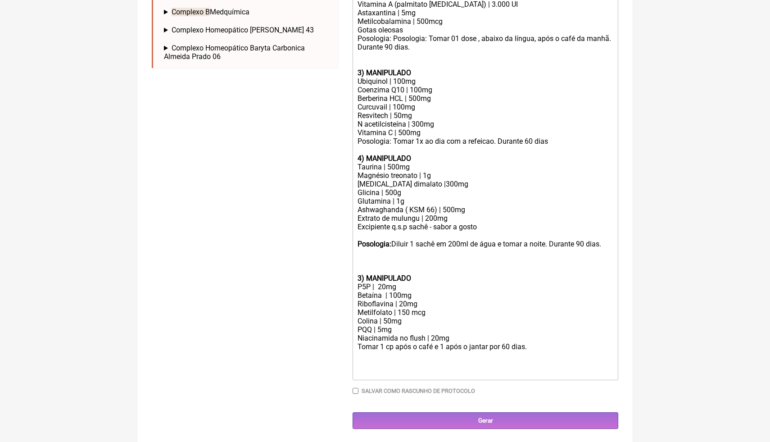
scroll to position [438, 0]
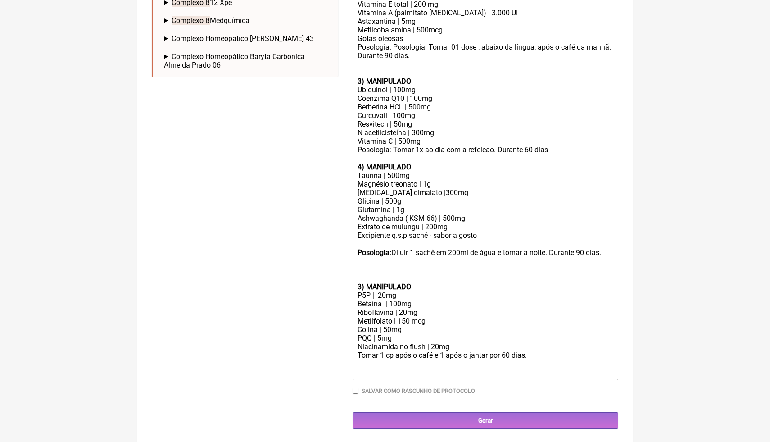
click at [370, 160] on div "4) MANIPULADO Taurina | 500mg" at bounding box center [485, 167] width 256 height 26
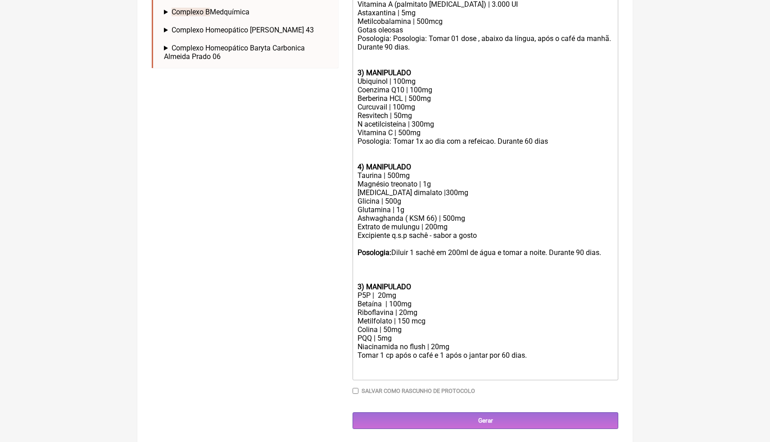
scroll to position [455, 0]
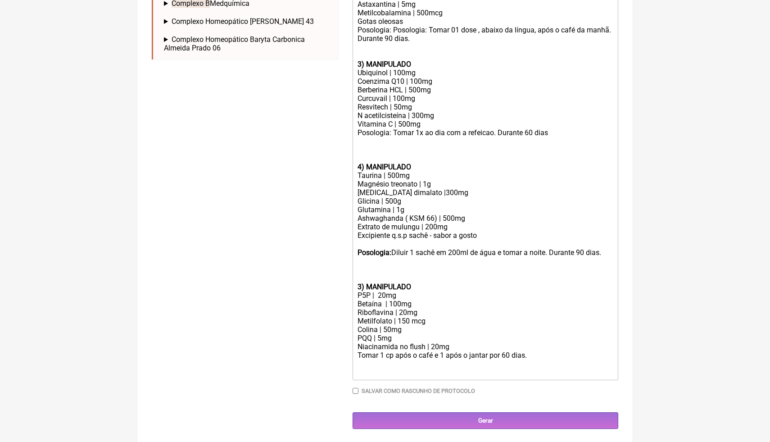
click at [384, 47] on div "Posologia: Posologia: Tomar 01 dose , abaixo da língua, após o café da manhã. D…" at bounding box center [485, 43] width 256 height 34
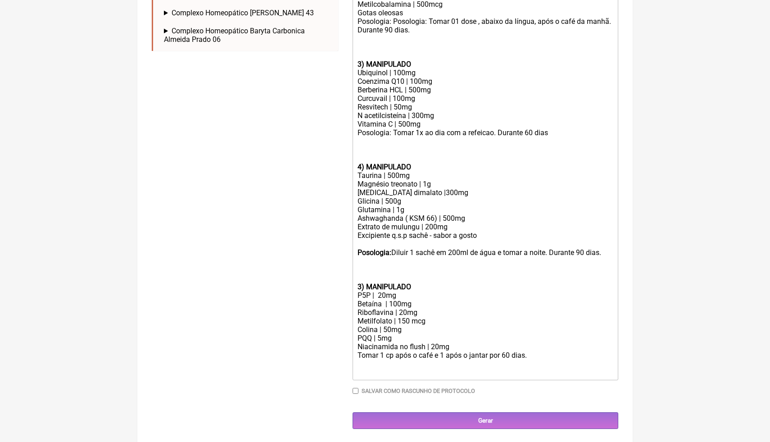
click at [593, 289] on div "3) MANIPULADO P5P | 20mg Betaína | 100mg Riboflavina | 20mg Metilfolato | 150 m…" at bounding box center [485, 312] width 256 height 111
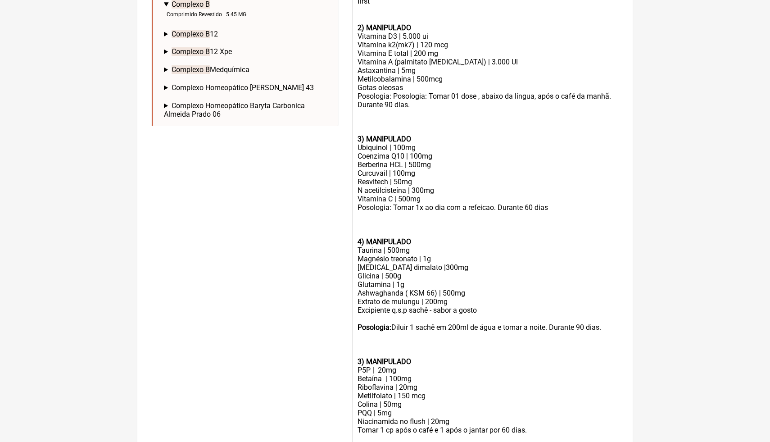
scroll to position [397, 0]
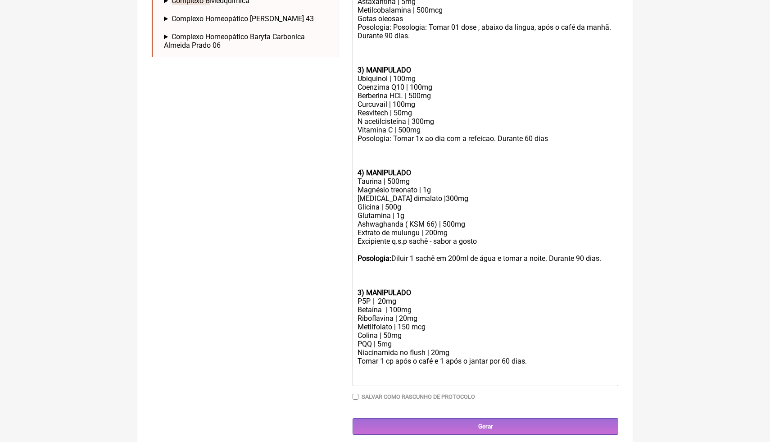
scroll to position [464, 0]
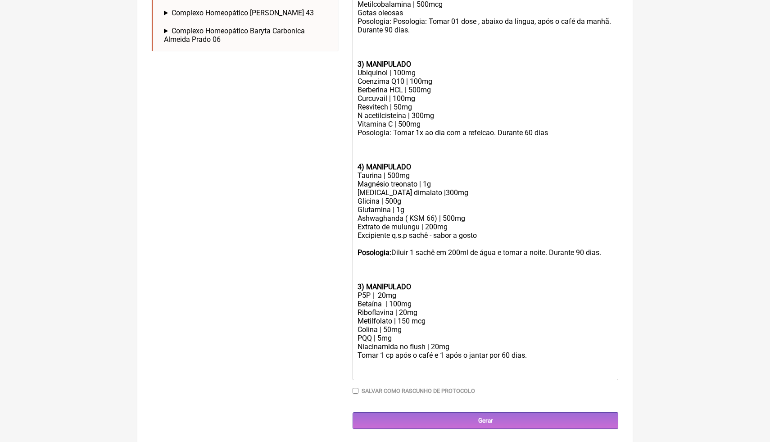
click at [361, 285] on strong "3) MANIPULADO" at bounding box center [384, 286] width 54 height 9
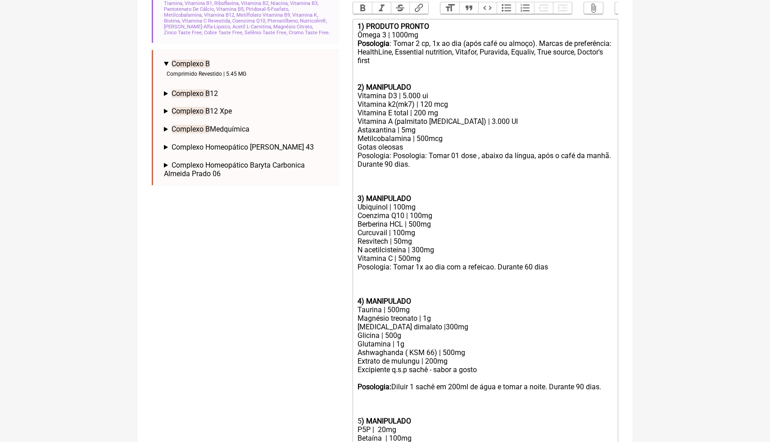
scroll to position [320, 0]
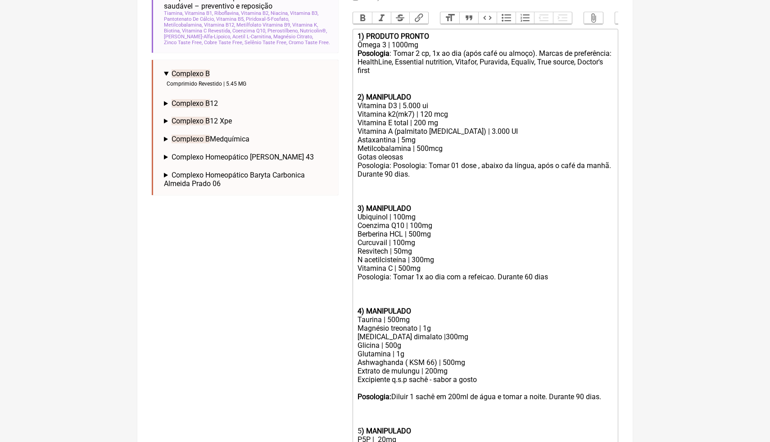
click at [365, 432] on strong "MANIPULADO" at bounding box center [386, 430] width 45 height 9
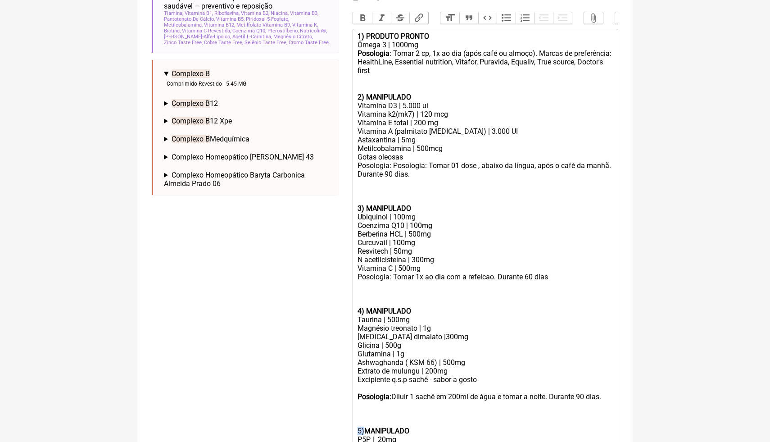
drag, startPoint x: 364, startPoint y: 429, endPoint x: 346, endPoint y: 429, distance: 18.0
click at [346, 429] on form "Buscar COMPLEXO B Protocolos Formulas Medicamentos Industrializados Suplementos…" at bounding box center [385, 180] width 466 height 783
click at [360, 21] on button "Bold" at bounding box center [362, 18] width 19 height 12
click at [611, 272] on div "Posologia: Tomar 1x ao dia com a refeicao. Durante 60 dias" at bounding box center [485, 276] width 256 height 9
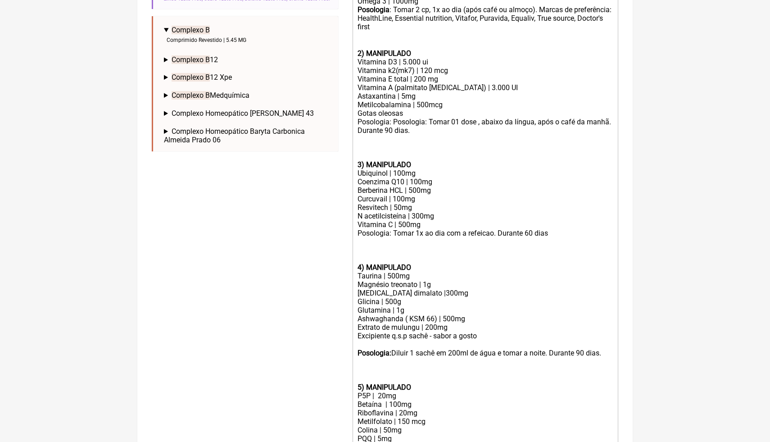
scroll to position [372, 0]
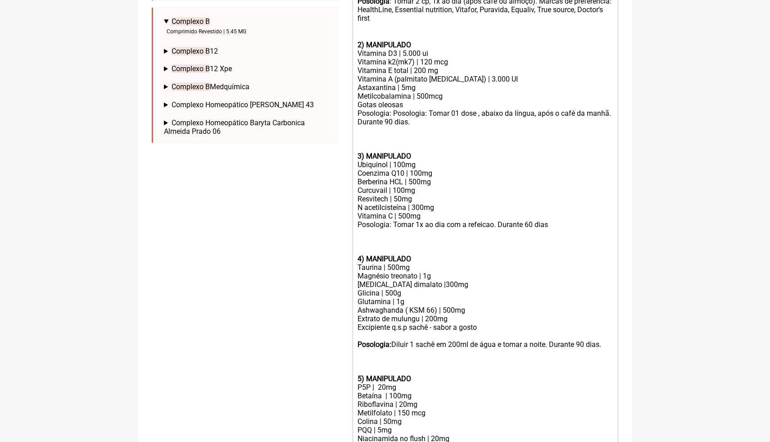
click at [435, 218] on div "N acetilcisteína | 300mg Vitamina C | 500mg" at bounding box center [485, 211] width 256 height 17
type trix-editor "<lor><ipsumd>3) SITAMET CONSEC</adipis></eli><sed>Doeiu 5 | 6054te</inc><utl><e…"
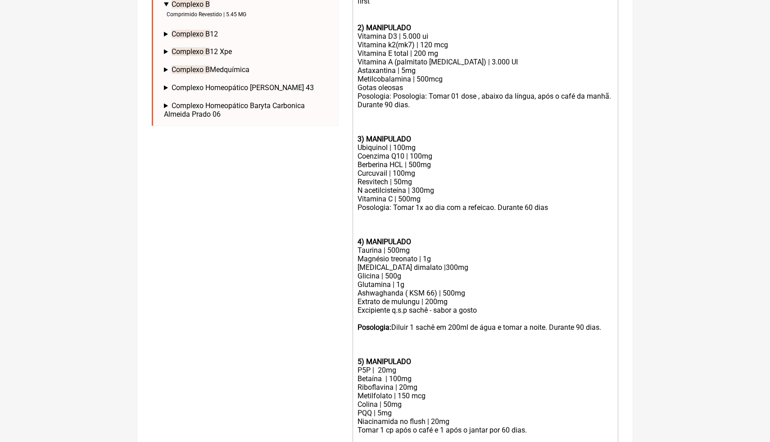
scroll to position [397, 0]
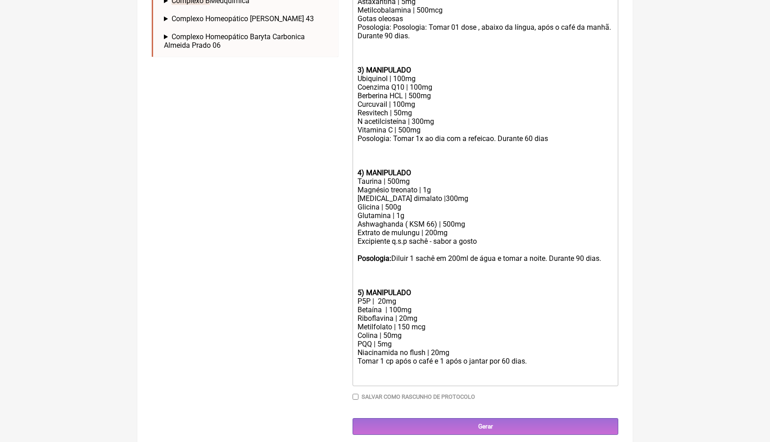
scroll to position [464, 0]
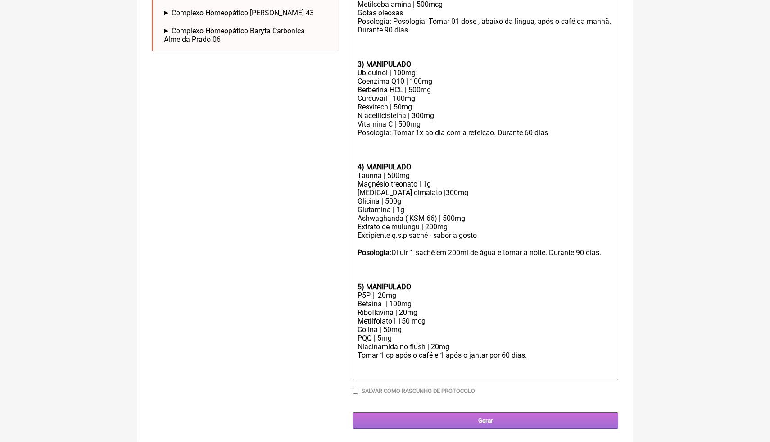
click at [502, 417] on input "Gerar" at bounding box center [485, 420] width 266 height 17
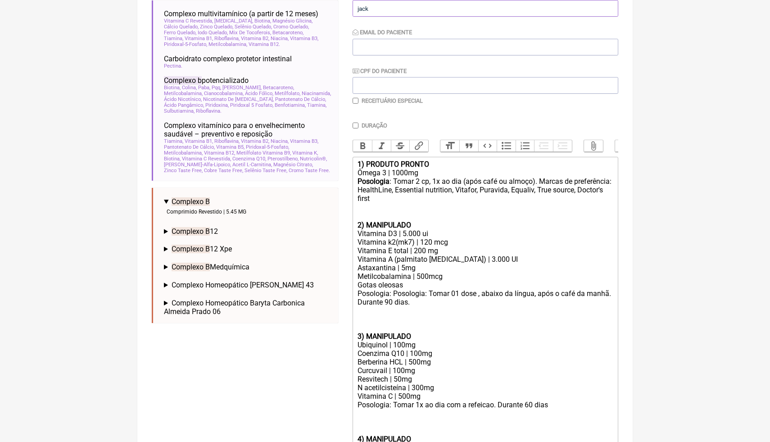
type input "jack"
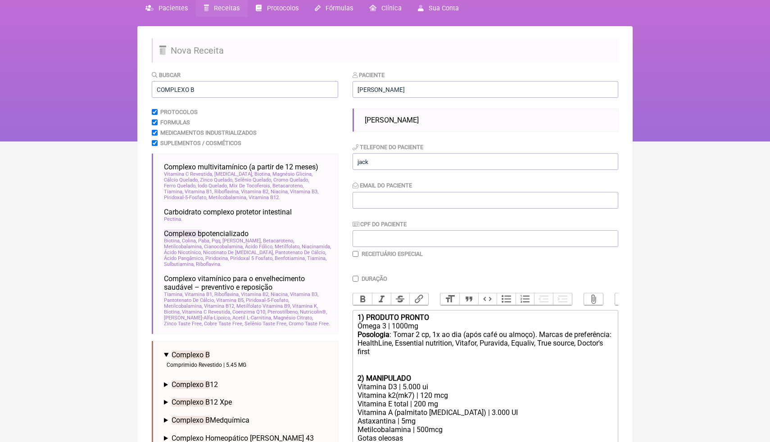
scroll to position [30, 0]
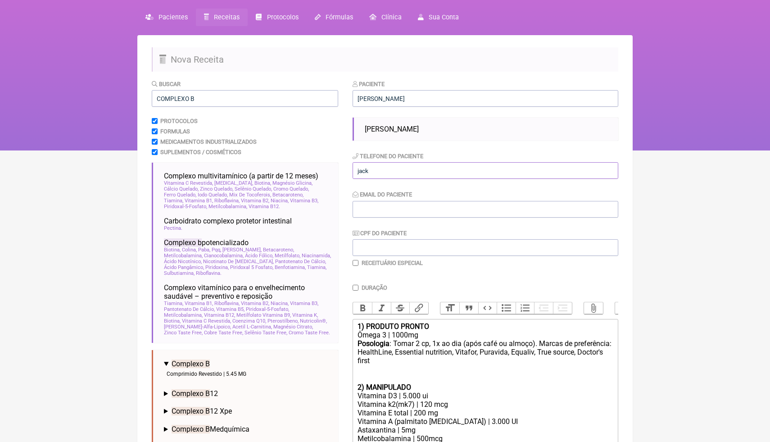
click at [387, 171] on input "jack" at bounding box center [485, 170] width 266 height 17
drag, startPoint x: 387, startPoint y: 171, endPoint x: 344, endPoint y: 169, distance: 43.3
click at [410, 131] on span "[PERSON_NAME]" at bounding box center [392, 129] width 54 height 9
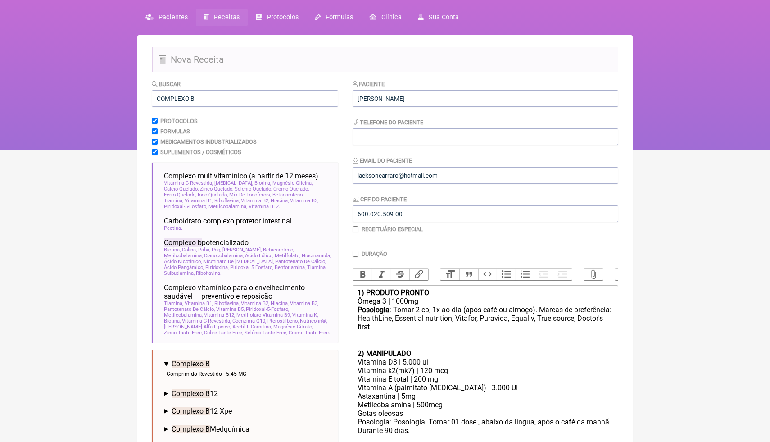
click at [679, 150] on html "FormulApp (Clínica Balance - Dra. Bruna Scalco) Sair [GEOGRAPHIC_DATA] Receitas…" at bounding box center [385, 60] width 770 height 180
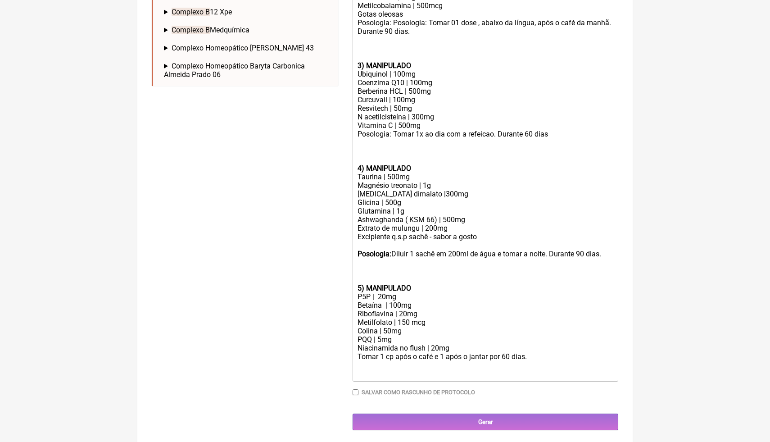
scroll to position [430, 0]
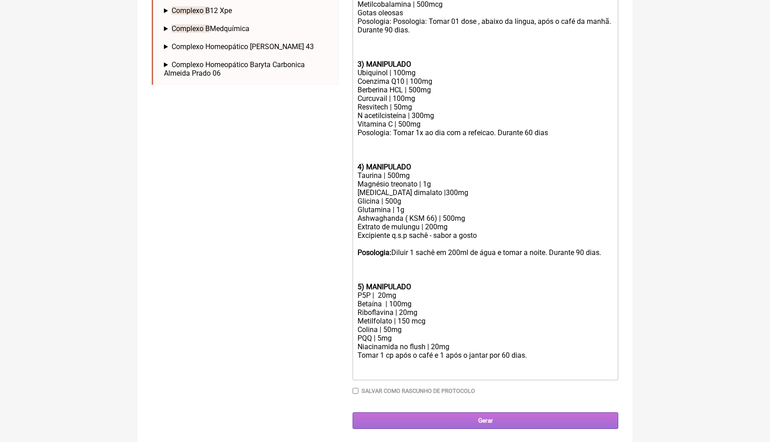
click at [410, 423] on input "Gerar" at bounding box center [485, 420] width 266 height 17
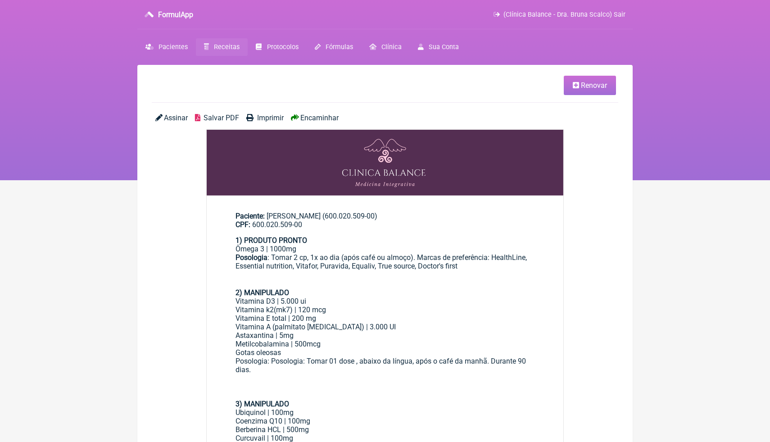
click at [217, 117] on span "Salvar PDF" at bounding box center [221, 117] width 36 height 9
